Goal: Obtain resource: Download file/media

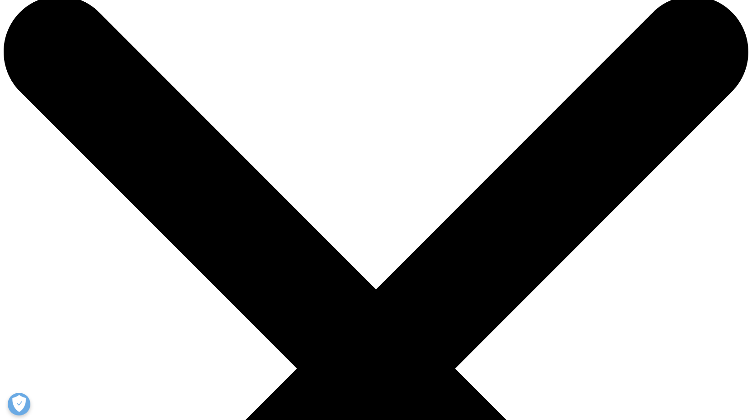
scroll to position [306, 0]
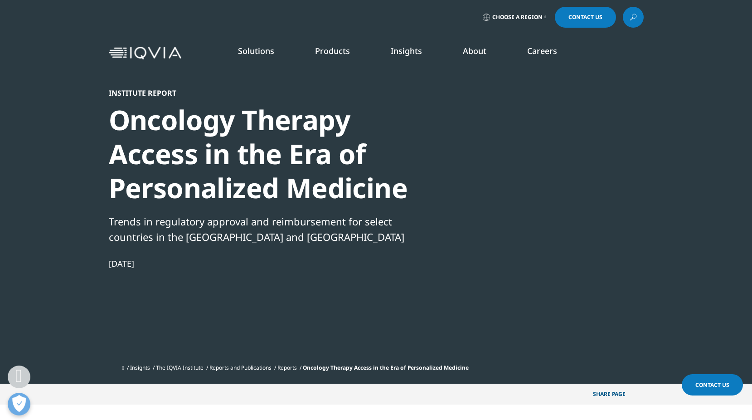
scroll to position [378, 0]
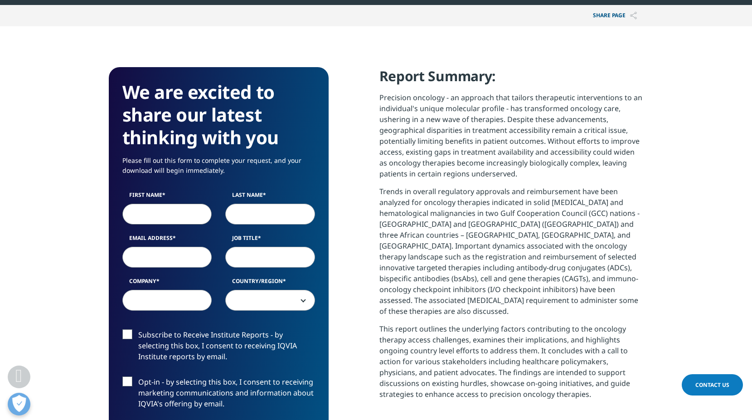
click at [198, 216] on input "First Name" at bounding box center [167, 213] width 90 height 21
click at [200, 213] on input "First Name" at bounding box center [167, 213] width 90 height 21
type input "[PERSON_NAME]"
type input "Rheeders"
type input "[EMAIL_ADDRESS][DOMAIN_NAME]"
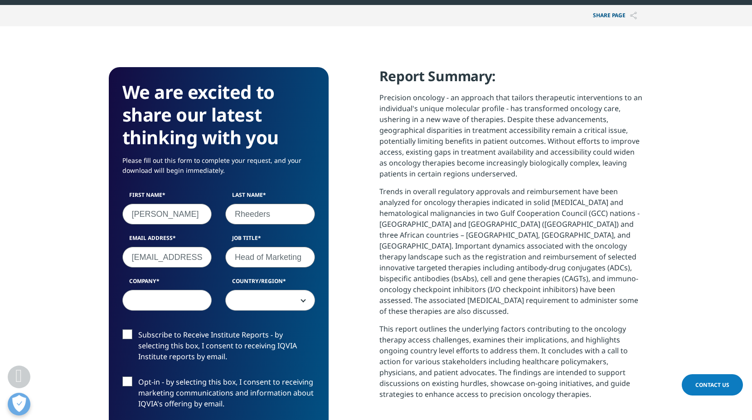
type input "Head of Marketing"
type input "Accord [GEOGRAPHIC_DATA]"
click at [252, 301] on span at bounding box center [270, 300] width 89 height 21
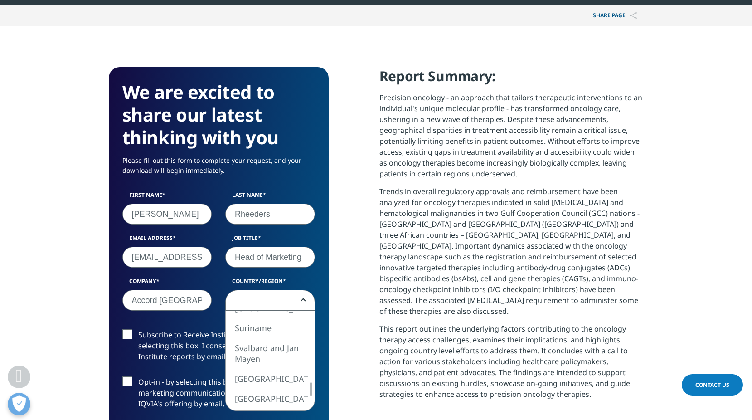
select select "[GEOGRAPHIC_DATA]"
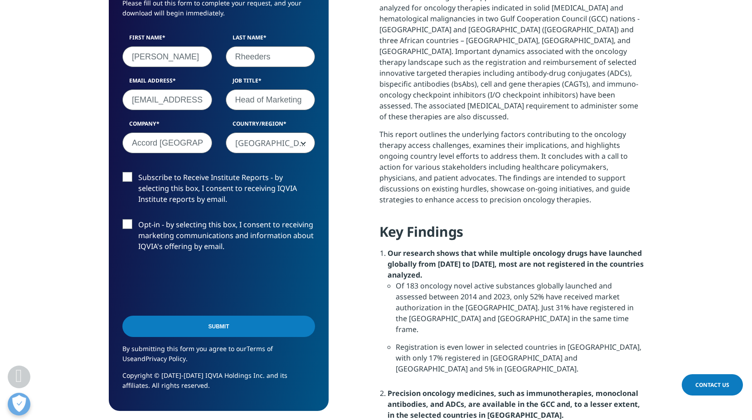
scroll to position [718, 0]
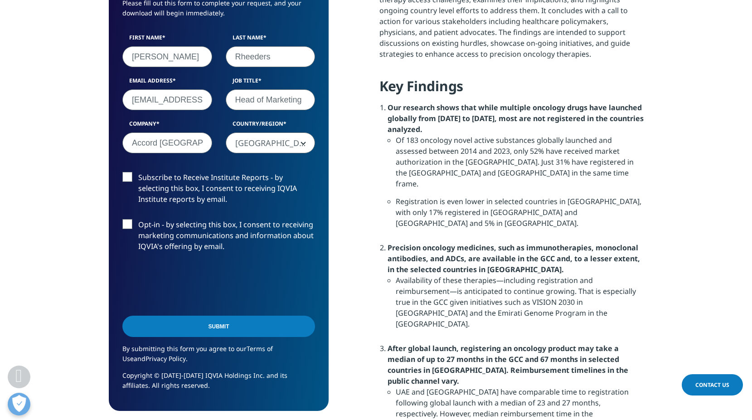
click at [213, 329] on input "Submit" at bounding box center [218, 325] width 193 height 21
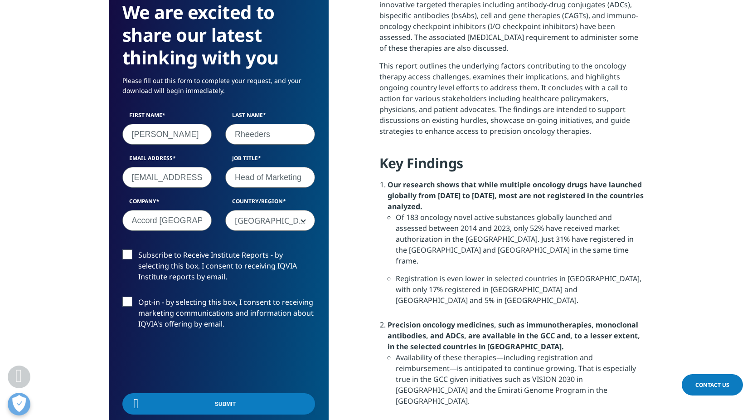
scroll to position [67, 220]
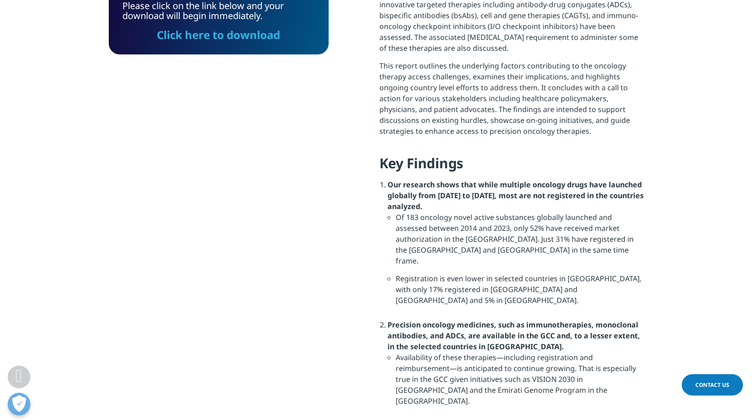
click at [216, 35] on link "Click here to download" at bounding box center [218, 34] width 123 height 15
